Goal: Transaction & Acquisition: Purchase product/service

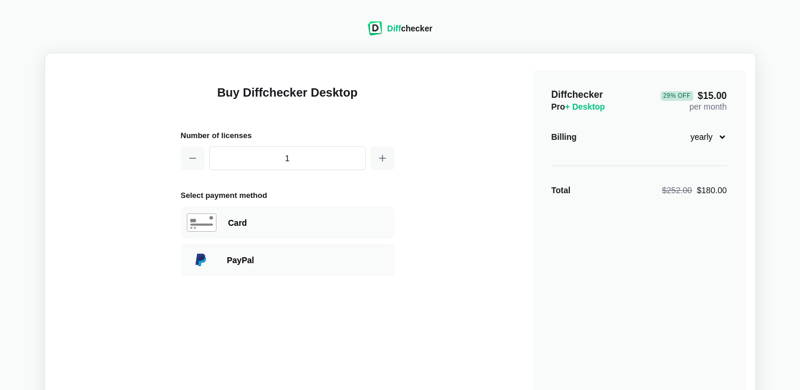
click at [398, 29] on span "Diff" at bounding box center [394, 28] width 14 height 9
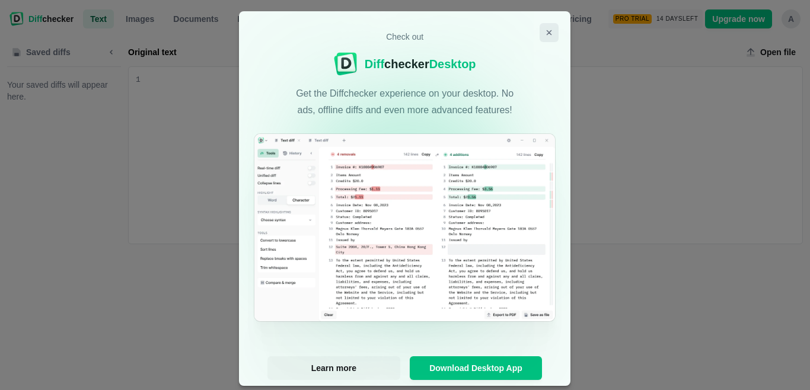
click at [546, 28] on icon "Close modal" at bounding box center [549, 32] width 9 height 9
